Goal: Task Accomplishment & Management: Complete application form

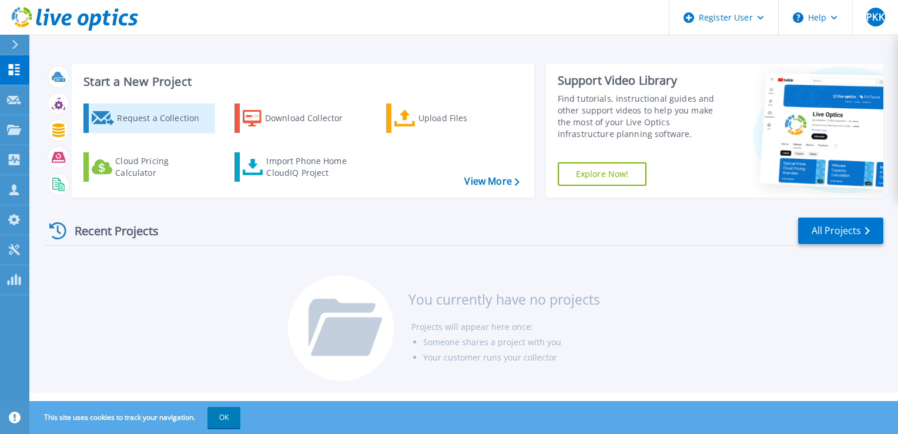
click at [143, 115] on div "Request a Collection" at bounding box center [164, 117] width 94 height 23
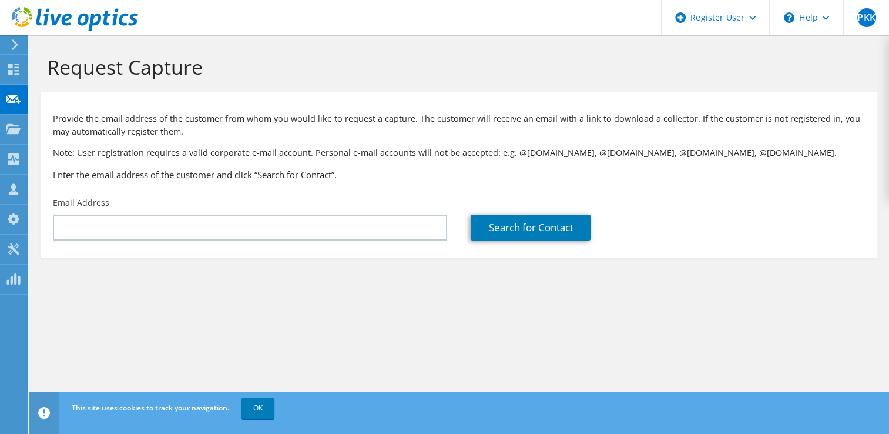
drag, startPoint x: 261, startPoint y: 241, endPoint x: 262, endPoint y: 234, distance: 7.7
click at [261, 240] on div "Email Address" at bounding box center [250, 218] width 418 height 55
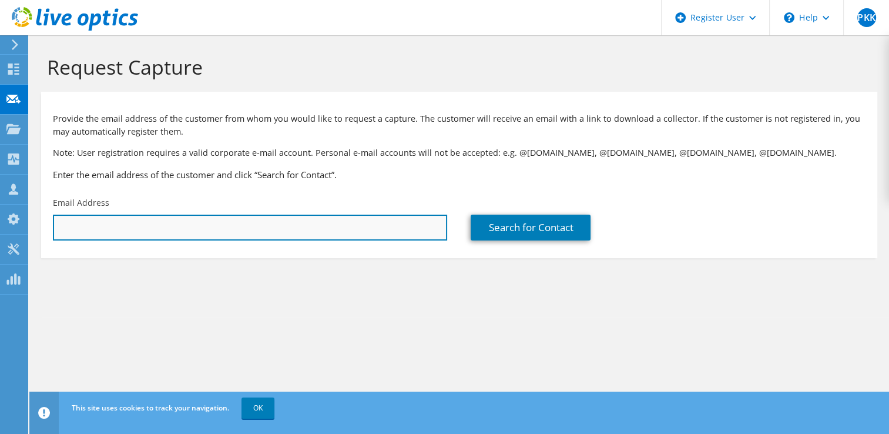
click at [262, 234] on input "text" at bounding box center [250, 227] width 394 height 26
paste input "sonal.pandya@sonasolicitors.co.uk"
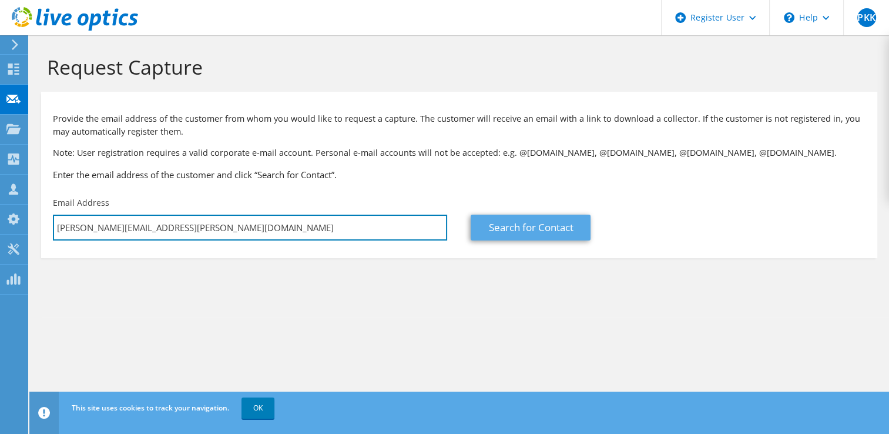
type input "sonal.pandya@sonasolicitors.co.uk"
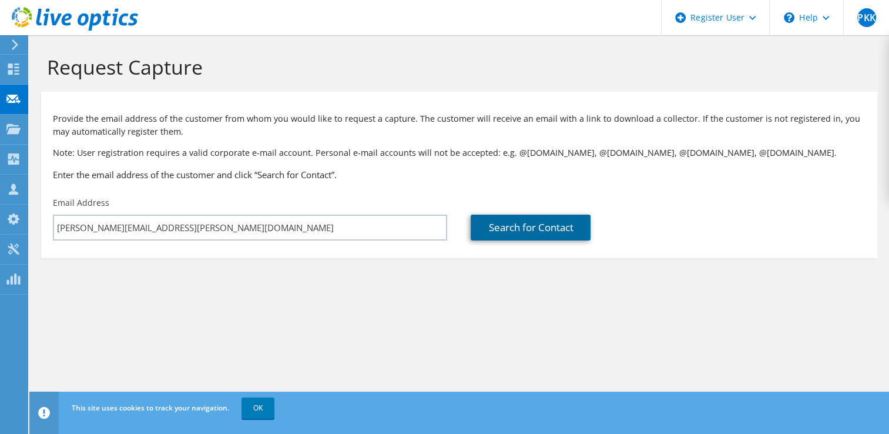
click at [526, 227] on link "Search for Contact" at bounding box center [531, 227] width 120 height 26
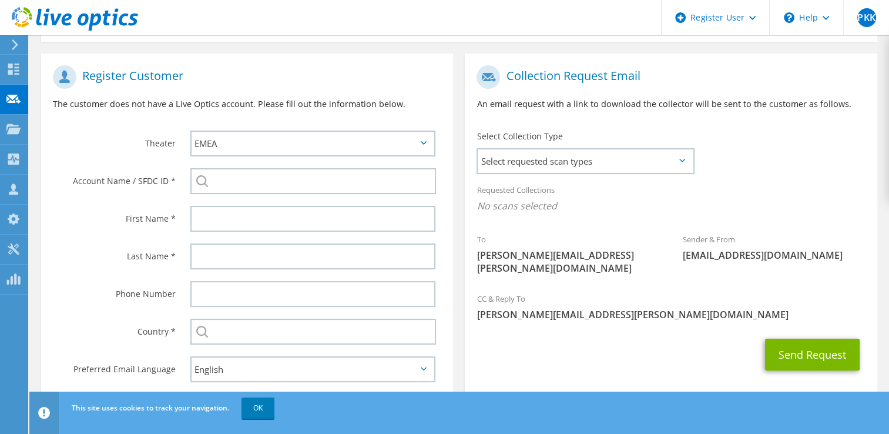
scroll to position [235, 0]
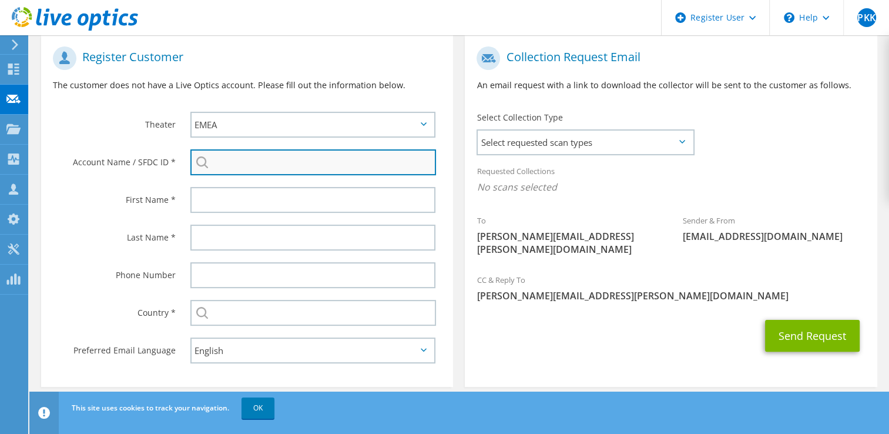
click at [237, 161] on input "search" at bounding box center [313, 162] width 246 height 26
paste input "Sona Solicitors Ltd"
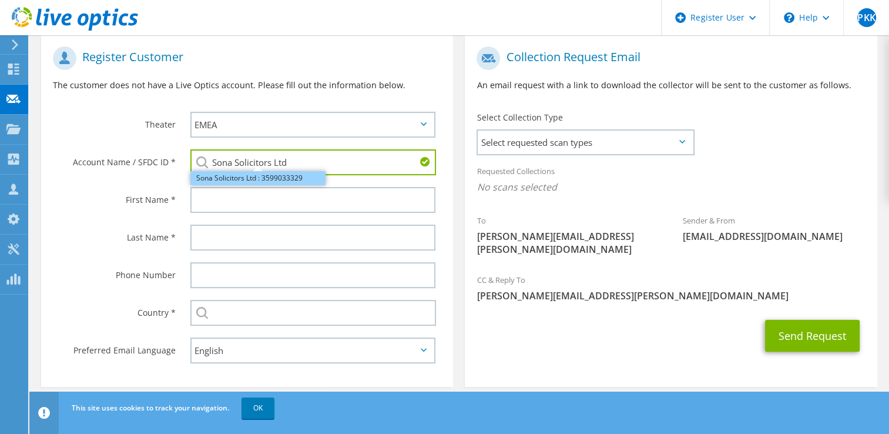
click at [265, 178] on li "Sona Solicitors Ltd : 3599033329" at bounding box center [257, 178] width 135 height 14
type input "Sona Solicitors Ltd : 3599033329"
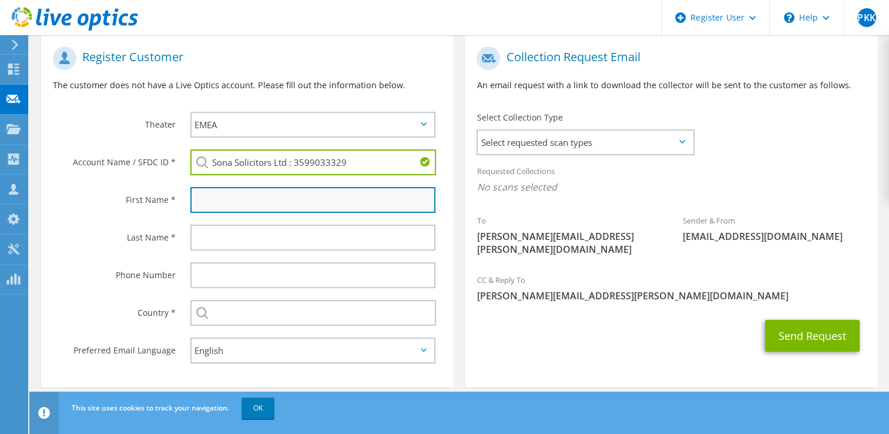
click at [277, 204] on input "text" at bounding box center [313, 200] width 246 height 26
paste input "sonal.pandya@sonasolicitors.co.uk"
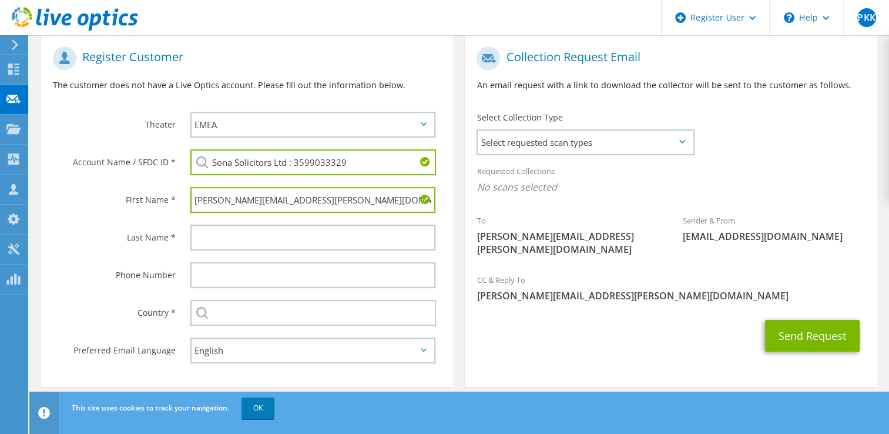
drag, startPoint x: 216, startPoint y: 199, endPoint x: 348, endPoint y: 200, distance: 131.6
click at [348, 200] on input "sonal.pandya@sonasolicitors.co.uk" at bounding box center [313, 200] width 246 height 26
type input "sonal"
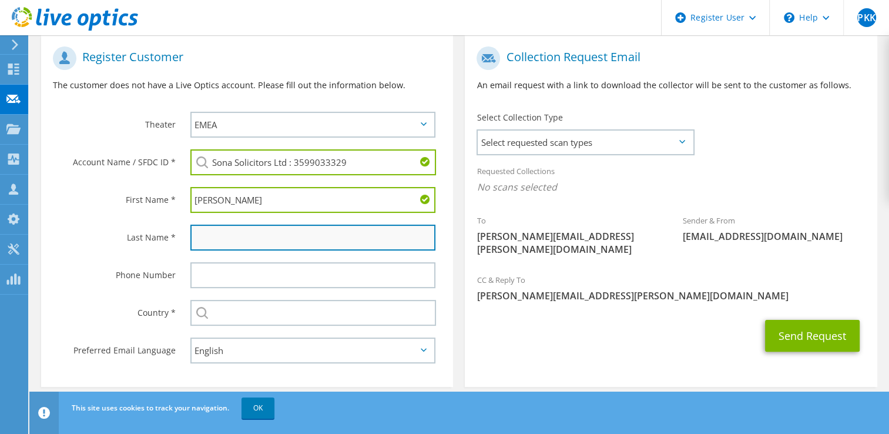
click at [268, 224] on input "text" at bounding box center [313, 237] width 246 height 26
paste input ".pandya@sonasolicitors.co.uk"
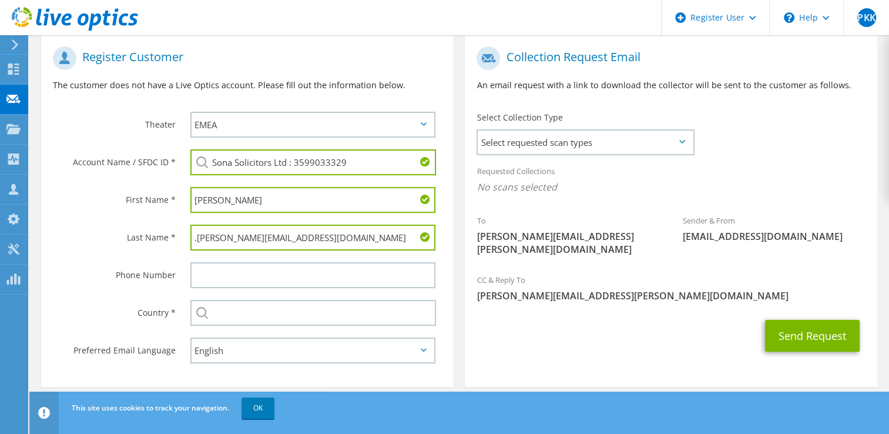
drag, startPoint x: 223, startPoint y: 239, endPoint x: 335, endPoint y: 250, distance: 112.2
click at [335, 250] on div ".pandya@sonasolicitors.co.uk" at bounding box center [316, 238] width 275 height 38
click at [200, 241] on input ".pandya" at bounding box center [313, 237] width 246 height 26
type input "Pandya"
click at [201, 203] on input "sonal" at bounding box center [313, 200] width 246 height 26
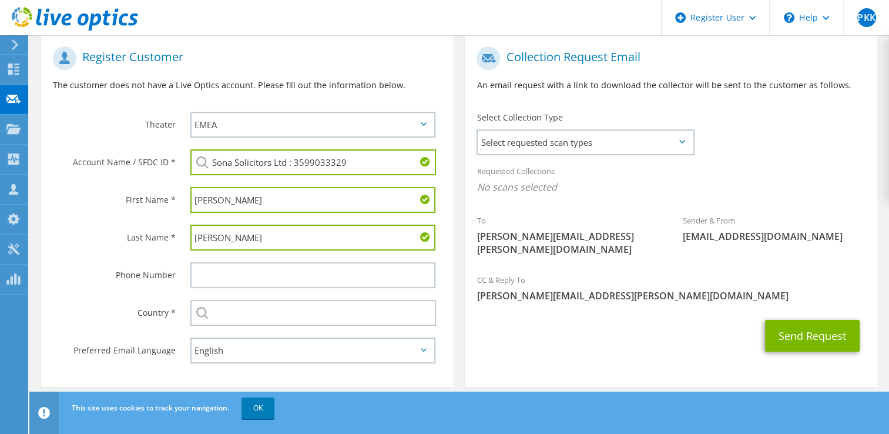
type input "Sonal"
click at [95, 227] on label "Last Name *" at bounding box center [114, 233] width 123 height 19
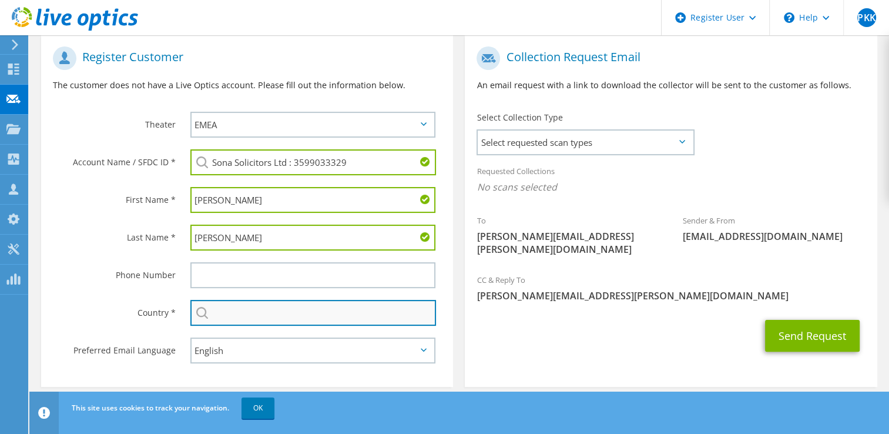
click at [296, 314] on input "text" at bounding box center [313, 313] width 246 height 26
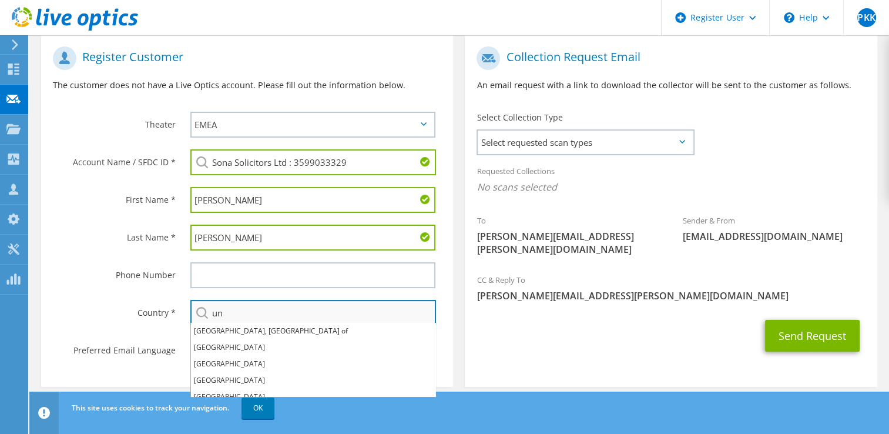
click at [237, 314] on input "un" at bounding box center [313, 313] width 246 height 26
type input "[GEOGRAPHIC_DATA]"
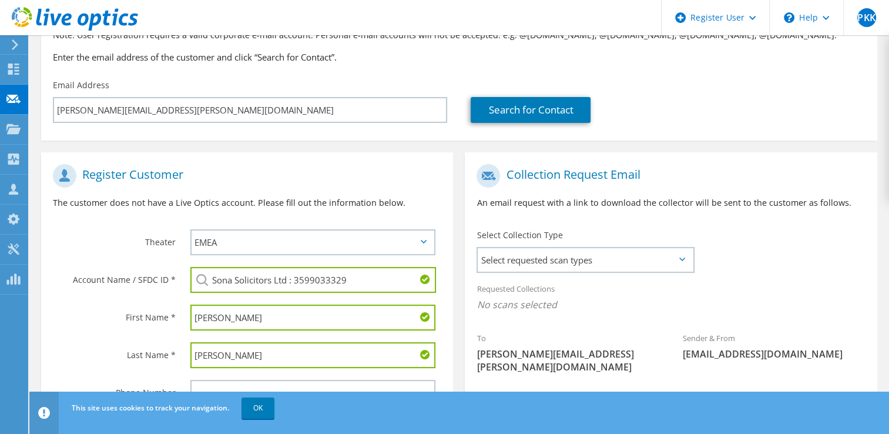
scroll to position [176, 0]
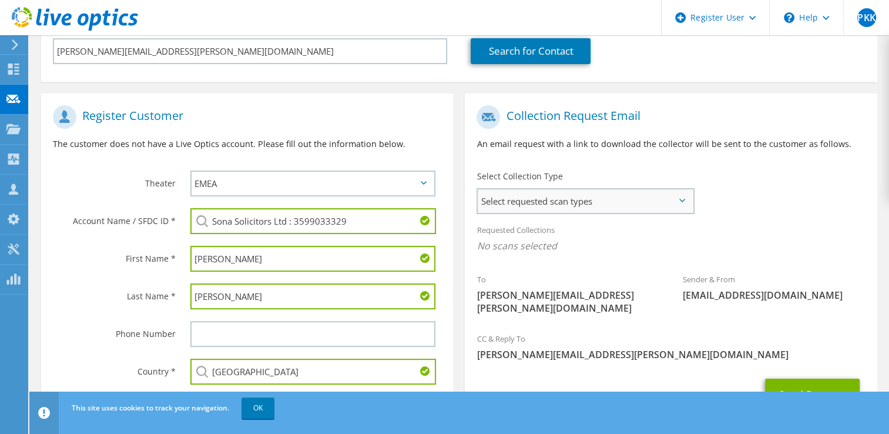
click at [521, 196] on span "Select requested scan types" at bounding box center [585, 200] width 214 height 23
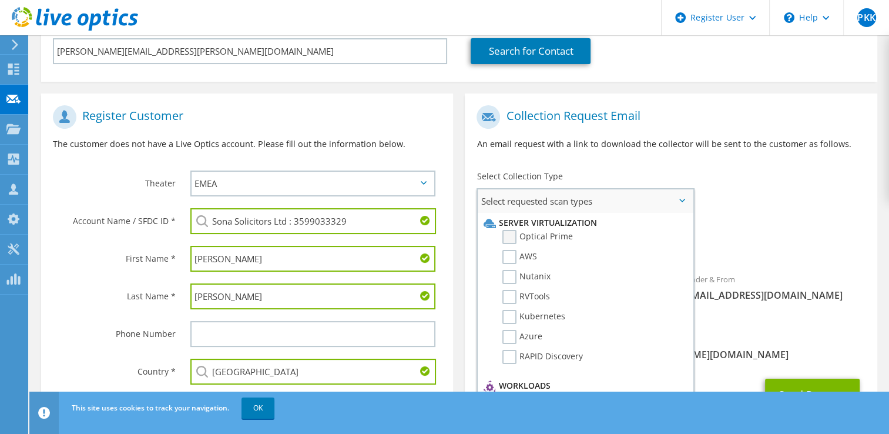
click at [540, 237] on label "Optical Prime" at bounding box center [537, 237] width 70 height 14
click at [0, 0] on input "Optical Prime" at bounding box center [0, 0] width 0 height 0
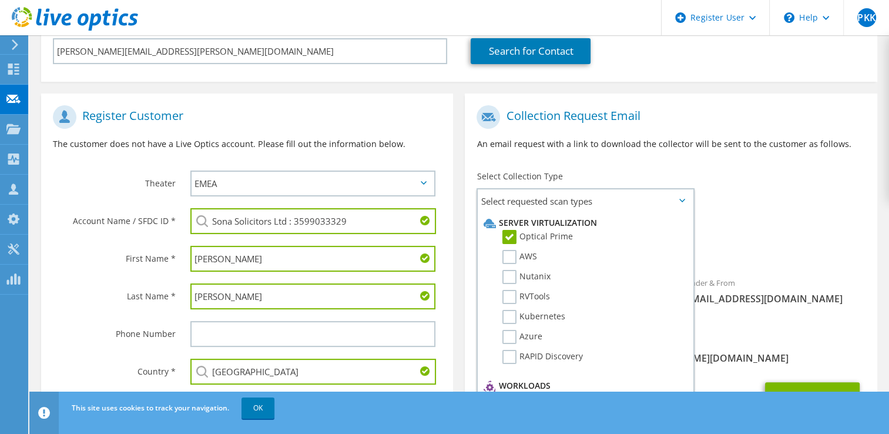
scroll to position [243, 0]
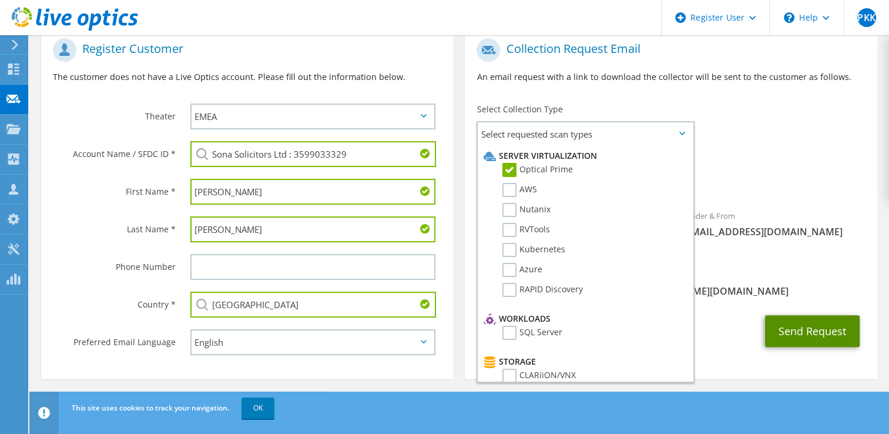
click at [821, 315] on button "Send Request" at bounding box center [812, 331] width 95 height 32
